Goal: Task Accomplishment & Management: Use online tool/utility

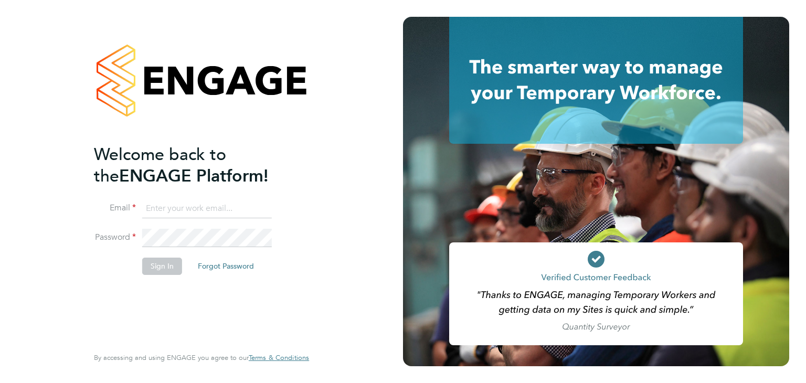
type input "engagemasterlogins@hays.com"
click at [169, 267] on button "Sign In" at bounding box center [162, 266] width 40 height 17
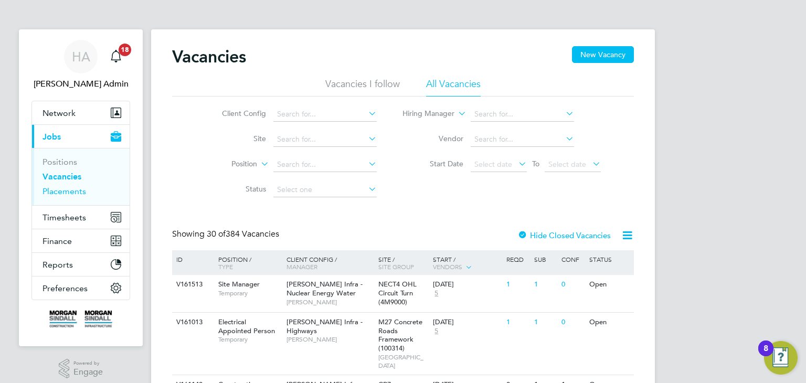
click at [78, 186] on link "Placements" at bounding box center [65, 191] width 44 height 10
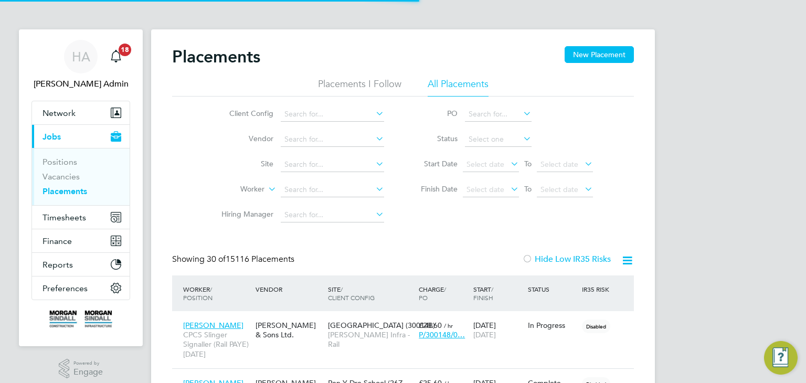
click at [374, 116] on icon at bounding box center [374, 113] width 0 height 15
click at [374, 115] on icon at bounding box center [374, 113] width 0 height 15
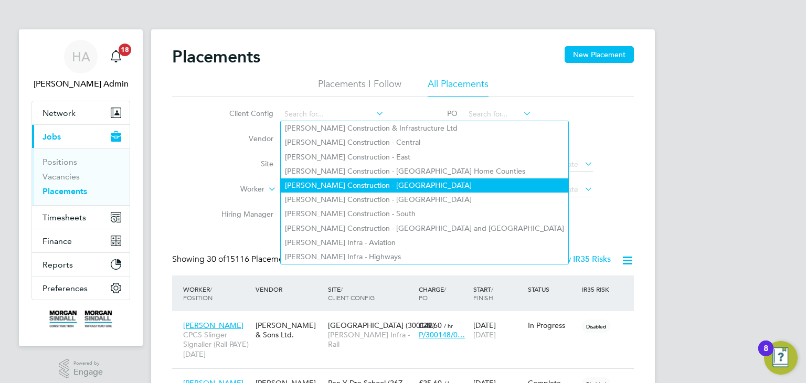
click at [401, 181] on li "[PERSON_NAME] Construction - [GEOGRAPHIC_DATA]" at bounding box center [425, 185] width 288 height 14
type input "[PERSON_NAME] Construction - [GEOGRAPHIC_DATA]"
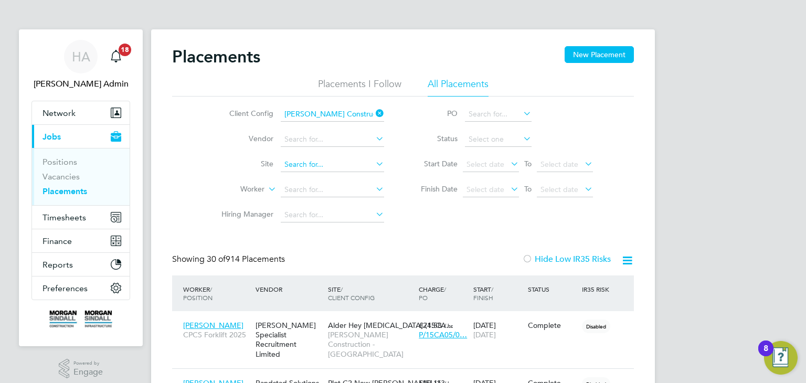
click at [369, 162] on input at bounding box center [332, 164] width 103 height 15
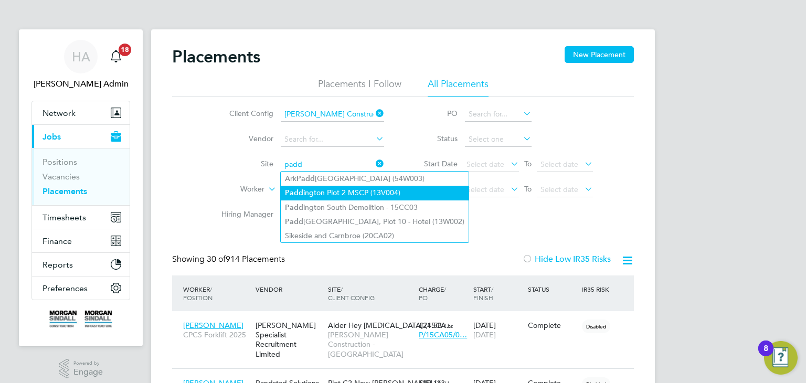
click at [382, 190] on li "Padd ington Plot 2 MSCP (13V004)" at bounding box center [375, 193] width 188 height 14
type input "Paddington Plot 2 MSCP (13V004)"
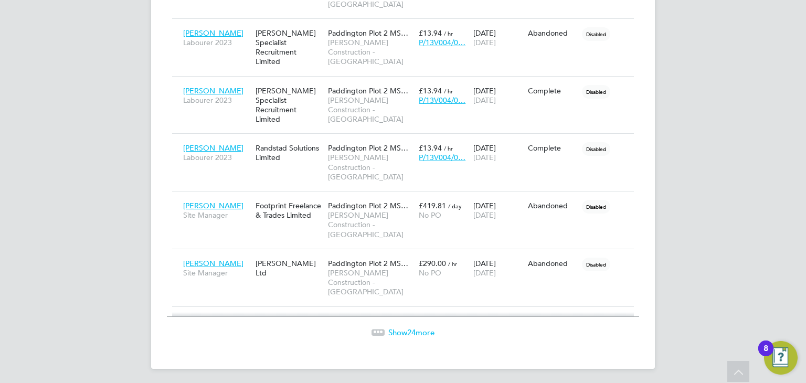
click at [414, 328] on span "24" at bounding box center [411, 333] width 8 height 10
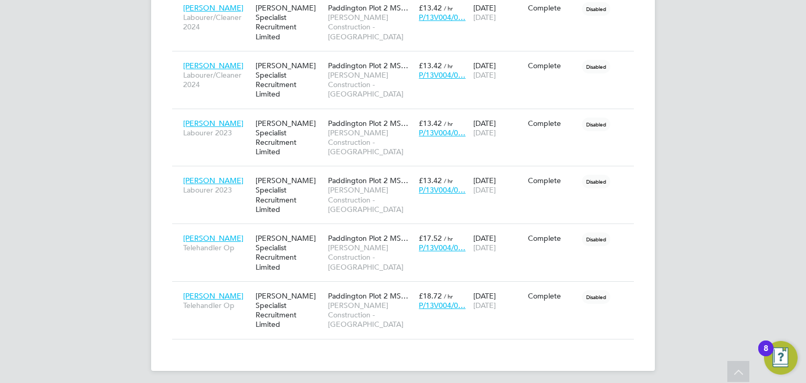
click at [446, 374] on app-footer at bounding box center [403, 379] width 504 height 17
click at [455, 371] on app-footer at bounding box center [403, 379] width 504 height 17
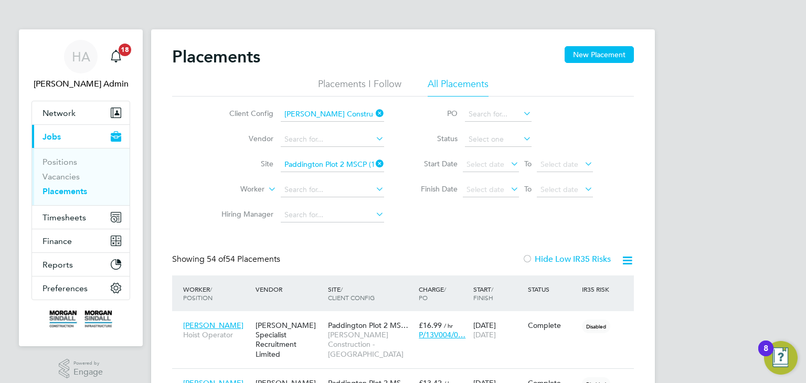
click at [374, 160] on icon at bounding box center [374, 163] width 0 height 15
click at [318, 162] on input at bounding box center [332, 164] width 103 height 15
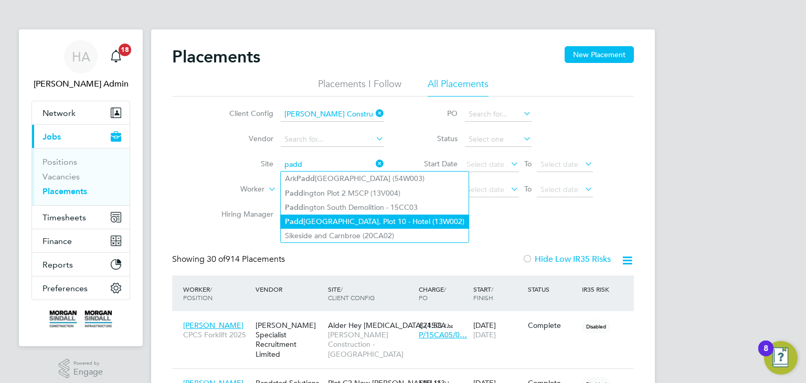
click at [382, 218] on li "[GEOGRAPHIC_DATA], Plot 10 - Hotel (13W002)" at bounding box center [375, 222] width 188 height 14
type input "[GEOGRAPHIC_DATA], Plot 10 - Hotel (13W002)"
